Goal: Check status: Check status

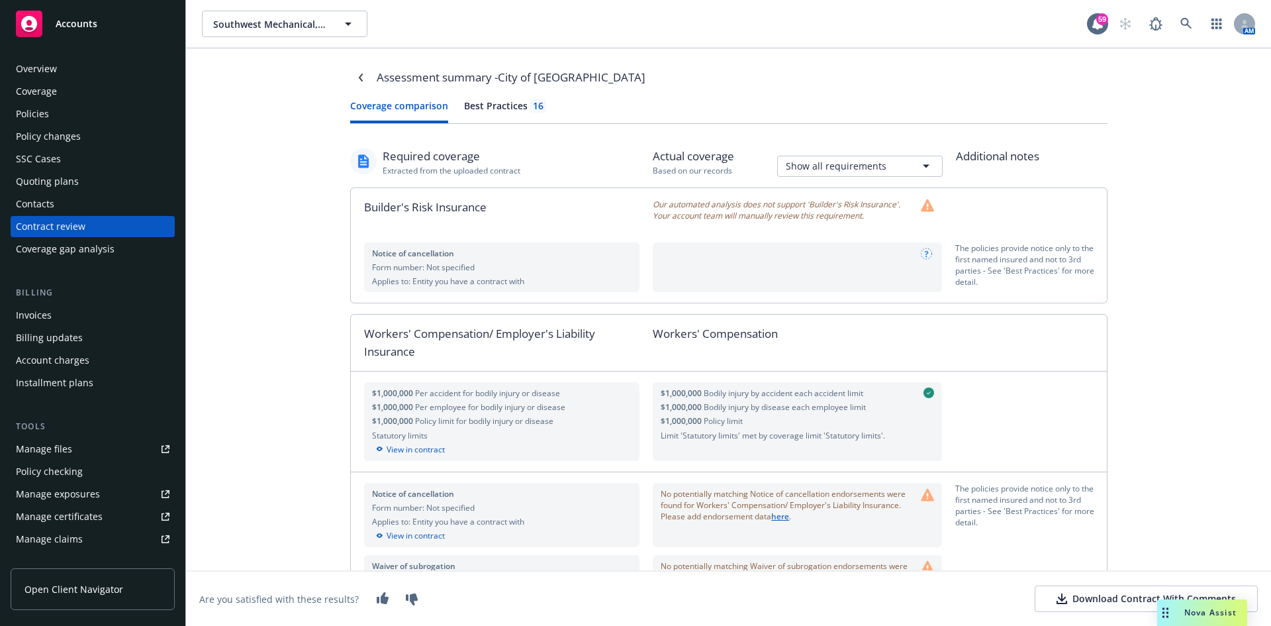
scroll to position [434, 0]
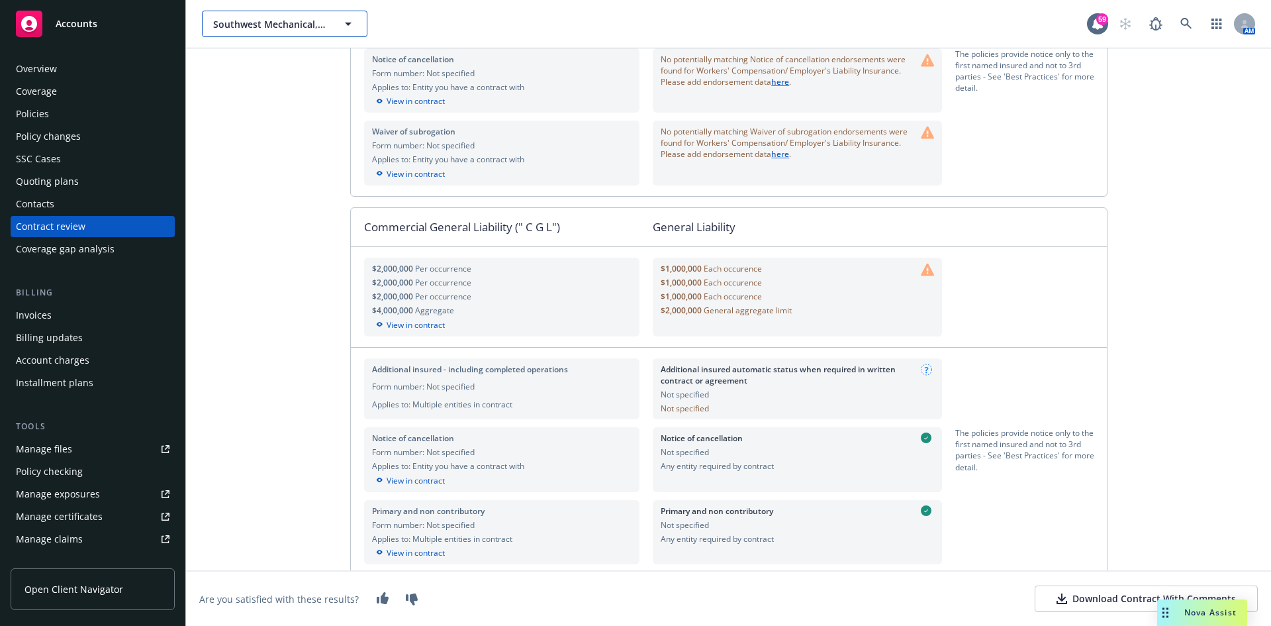
click at [252, 17] on span "Southwest Mechanical, Inc." at bounding box center [270, 24] width 115 height 14
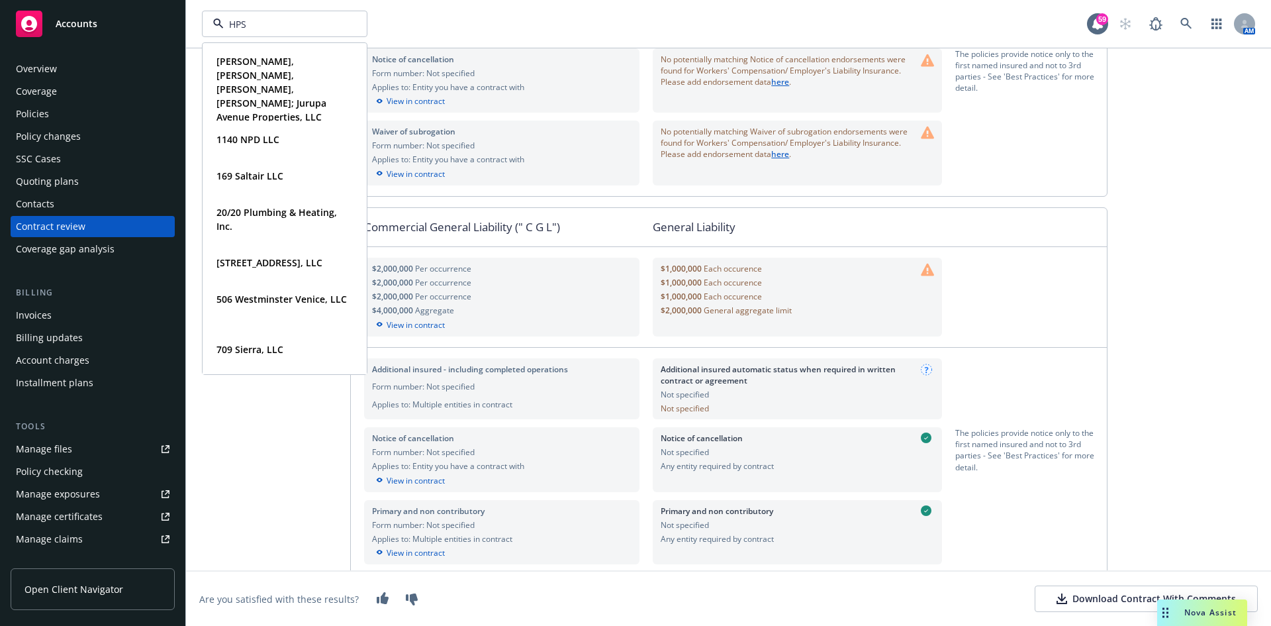
type input "HPS"
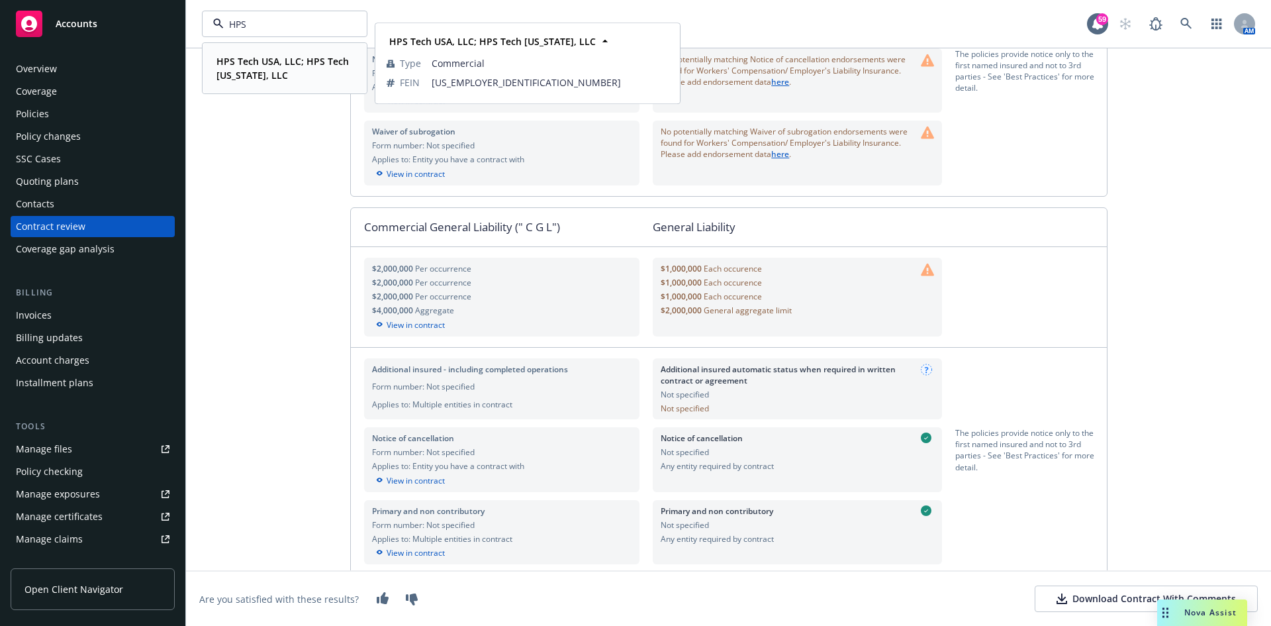
click at [232, 67] on strong "HPS Tech USA, LLC; HPS Tech California, LLC" at bounding box center [282, 68] width 132 height 26
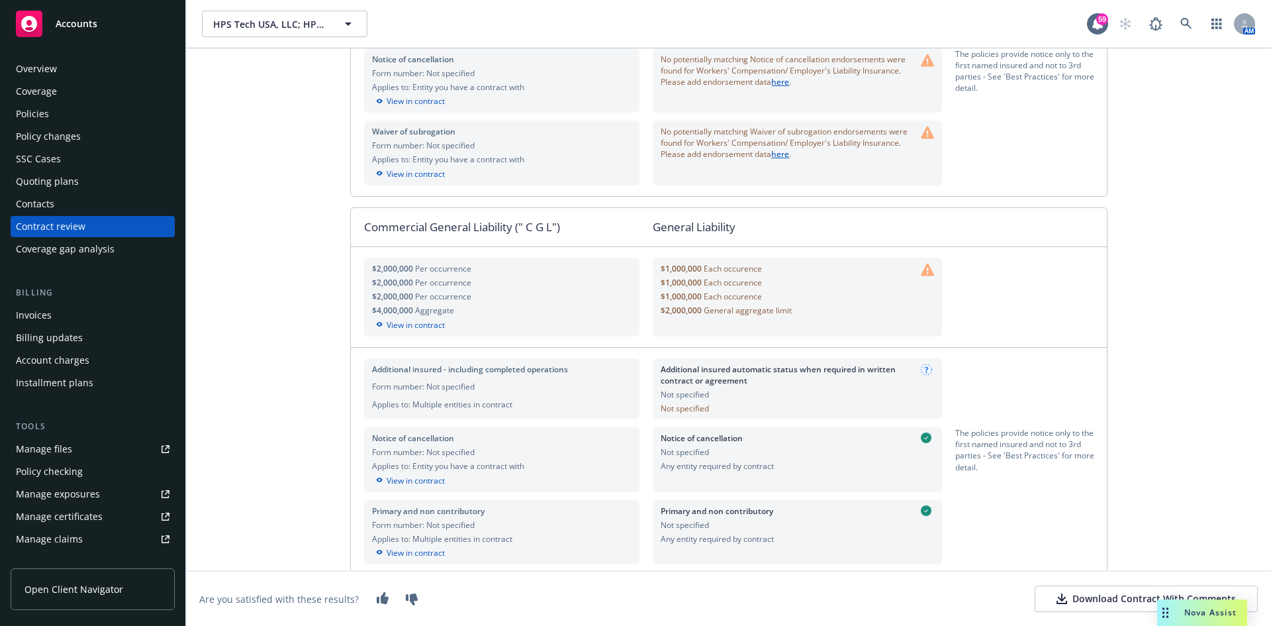
click at [52, 110] on div "Policies" at bounding box center [93, 113] width 154 height 21
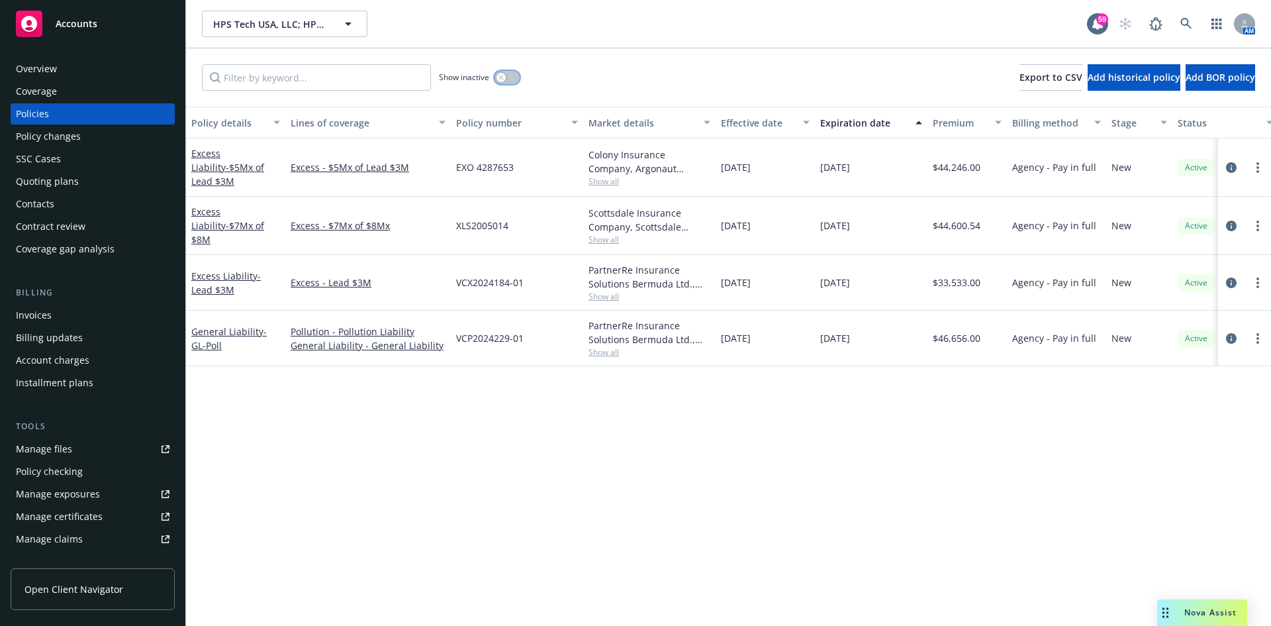
click at [511, 77] on button "button" at bounding box center [507, 77] width 25 height 13
